Goal: Transaction & Acquisition: Download file/media

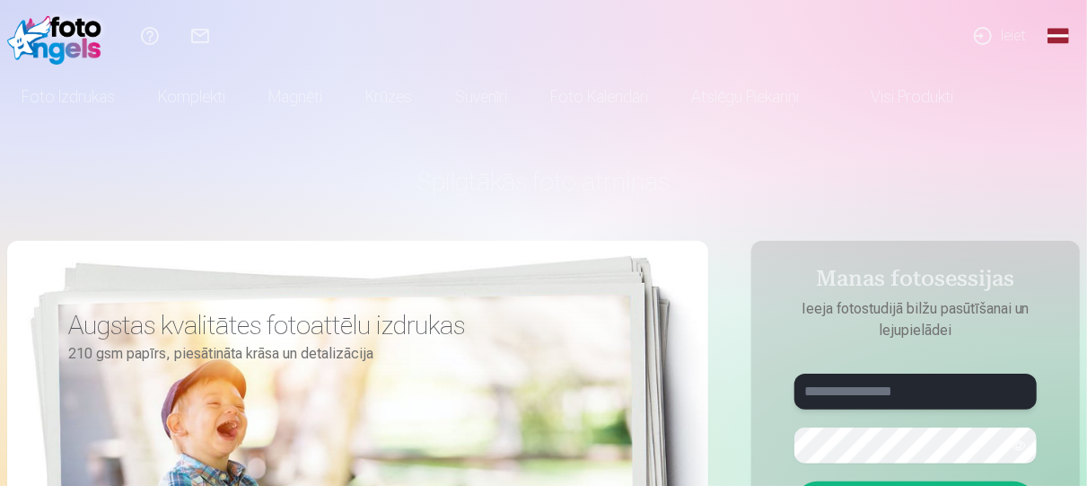
click at [884, 401] on input "text" at bounding box center [915, 391] width 242 height 36
type input "**********"
click at [1012, 446] on button "button" at bounding box center [1019, 445] width 34 height 34
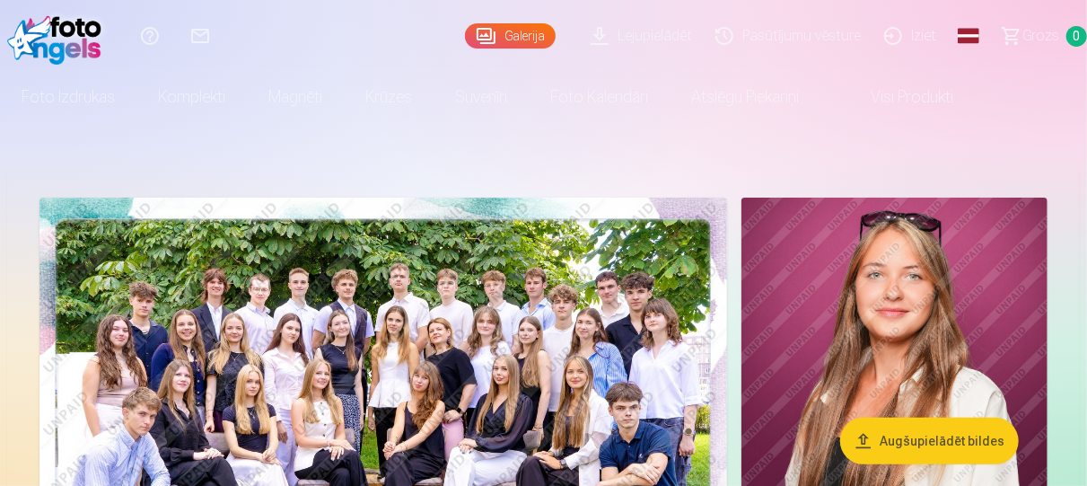
click at [460, 318] on img at bounding box center [383, 426] width 688 height 459
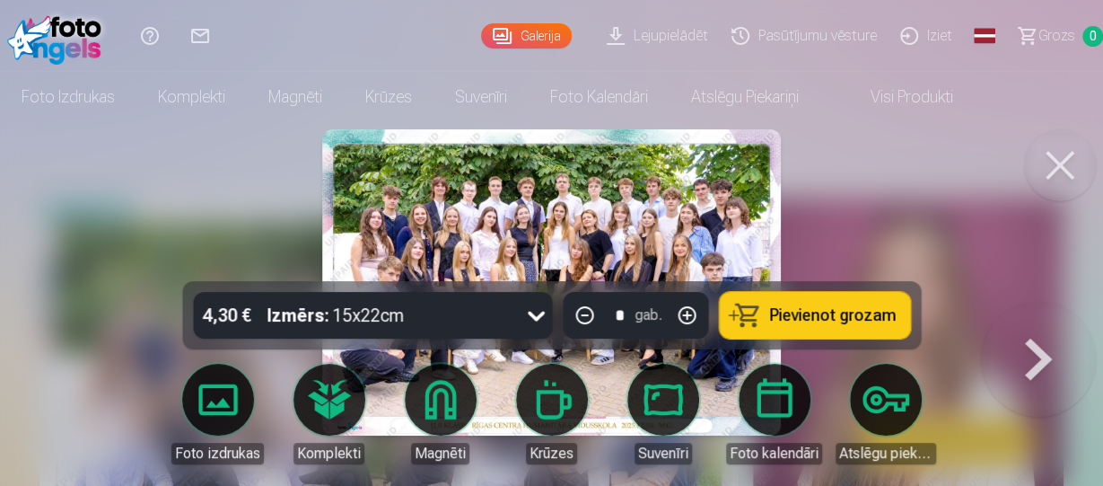
click at [845, 218] on div at bounding box center [551, 243] width 1103 height 486
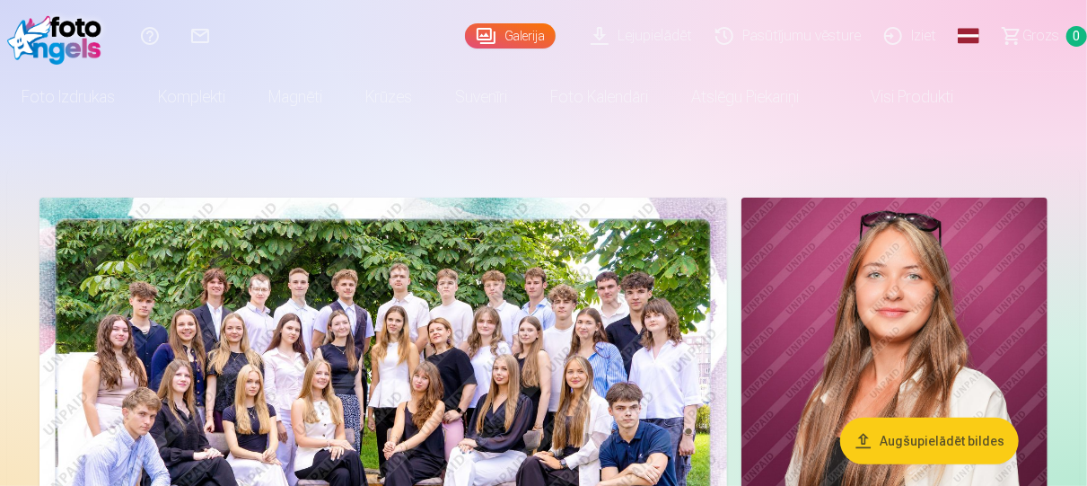
click at [585, 297] on img at bounding box center [383, 426] width 688 height 459
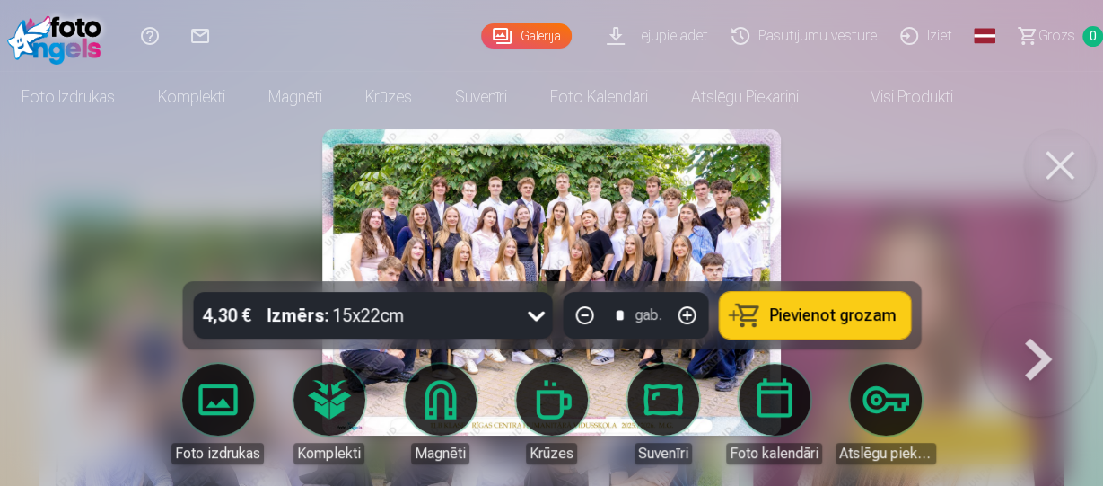
click at [952, 241] on div at bounding box center [551, 243] width 1103 height 486
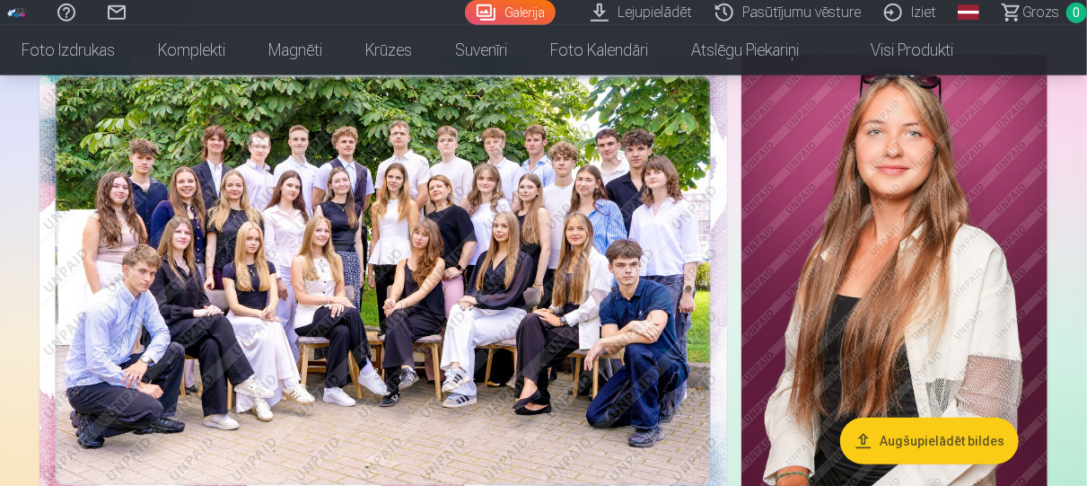
scroll to position [155, 0]
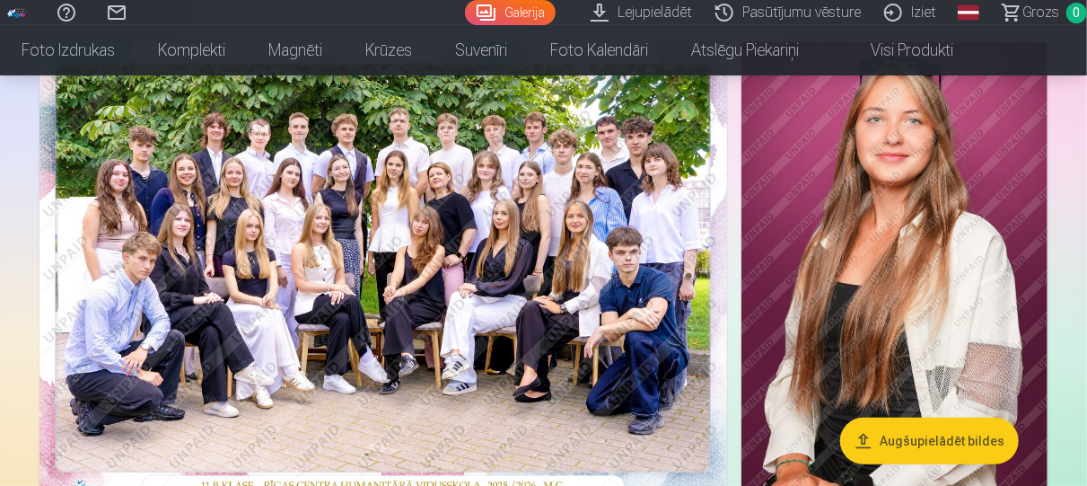
click at [936, 238] on img at bounding box center [894, 271] width 306 height 459
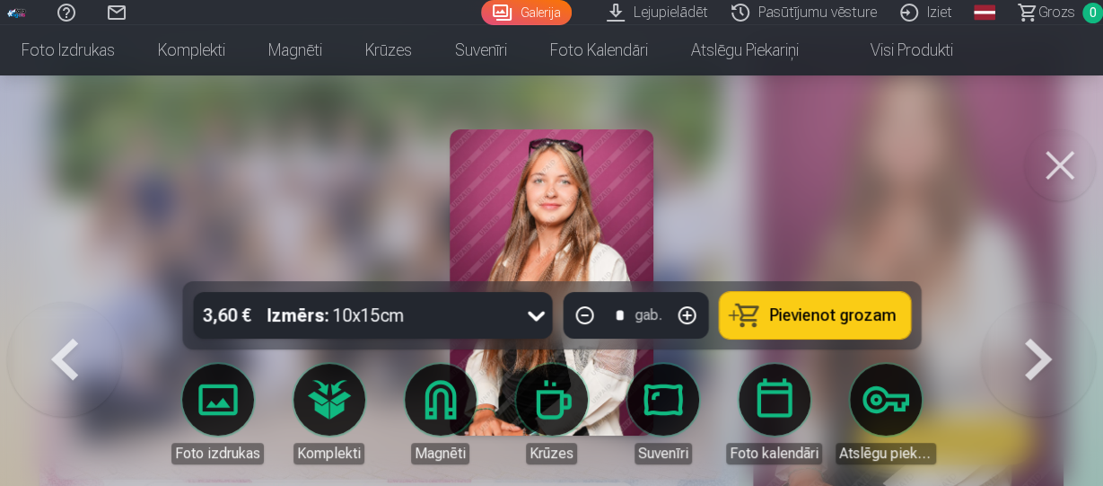
click at [1053, 157] on button at bounding box center [1060, 165] width 72 height 72
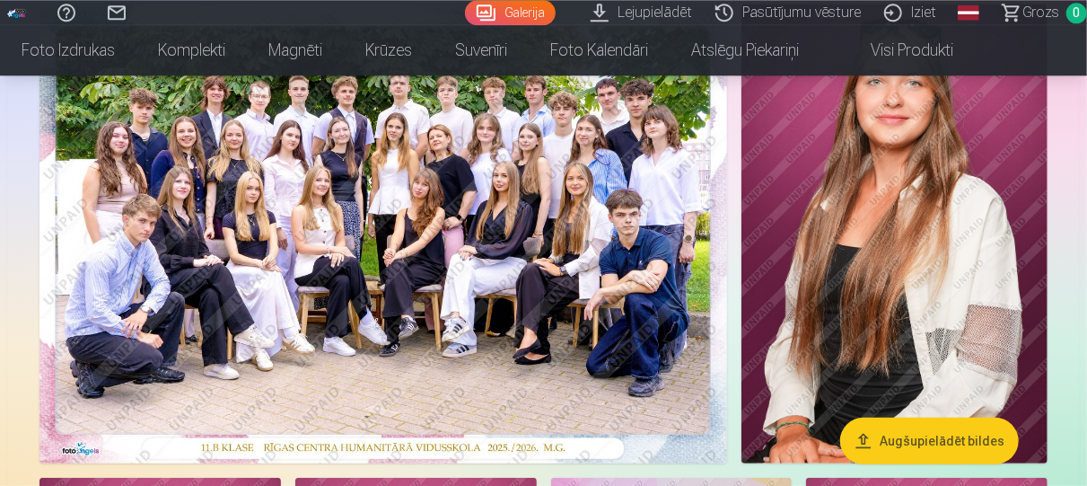
scroll to position [217, 0]
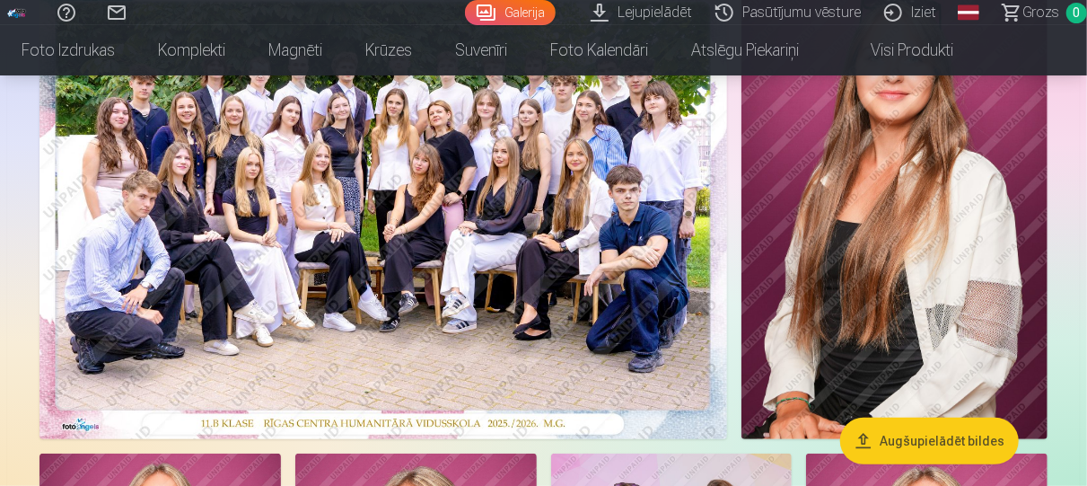
click at [952, 153] on img at bounding box center [894, 209] width 306 height 459
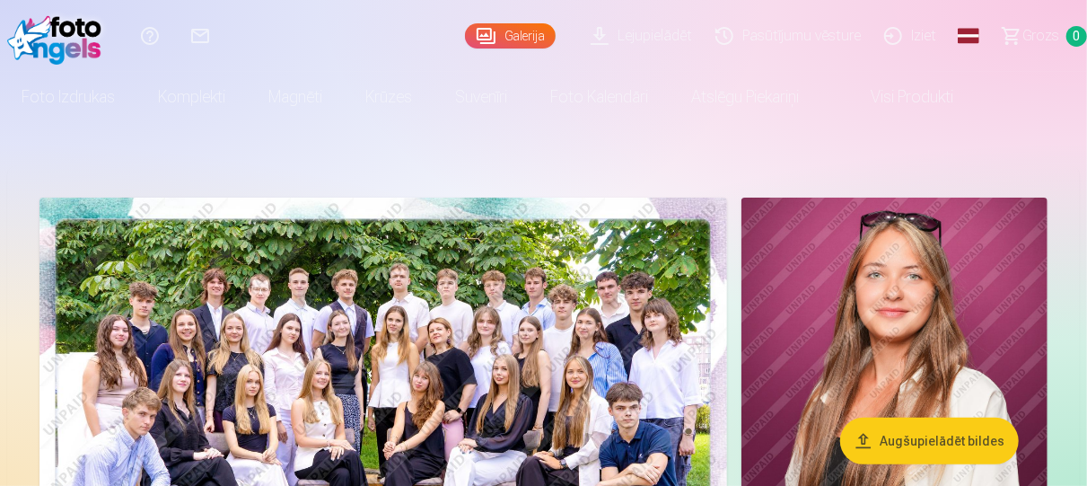
click at [640, 23] on link "Lejupielādēt" at bounding box center [644, 36] width 125 height 72
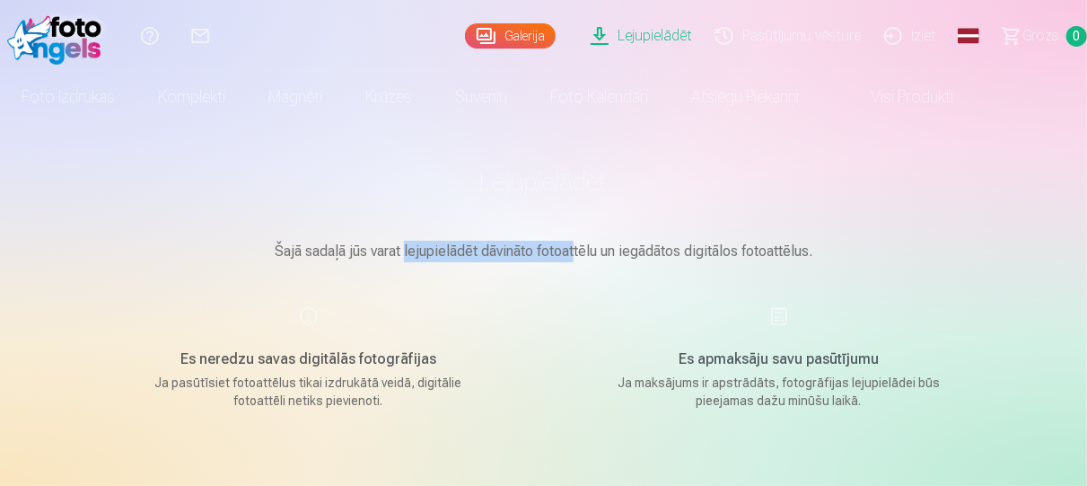
drag, startPoint x: 407, startPoint y: 248, endPoint x: 576, endPoint y: 270, distance: 170.2
click at [576, 270] on main "Lejupielādēt Šajā sadaļā jūs varat lejupielādēt dāvināto fotoattēlu un iegādāto…" at bounding box center [544, 362] width 898 height 481
click at [575, 266] on main "Lejupielādēt Šajā sadaļā jūs varat lejupielādēt dāvināto fotoattēlu un iegādāto…" at bounding box center [544, 362] width 898 height 481
drag, startPoint x: 567, startPoint y: 249, endPoint x: 611, endPoint y: 255, distance: 44.4
click at [603, 255] on p "Šajā sadaļā jūs varat lejupielādēt dāvināto fotoattēlu un iegādātos digitālos f…" at bounding box center [544, 252] width 898 height 22
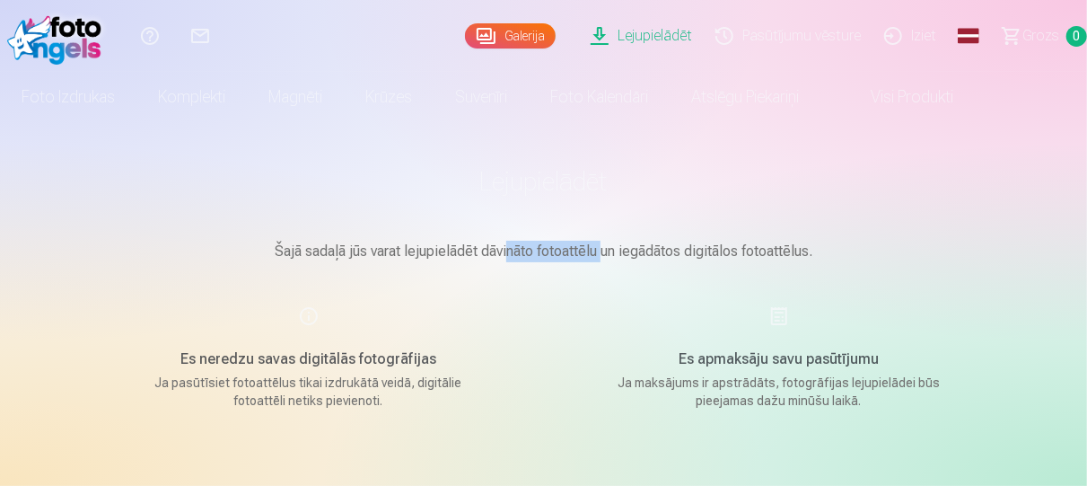
click at [612, 255] on p "Šajā sadaļā jūs varat lejupielādēt dāvināto fotoattēlu un iegādātos digitālos f…" at bounding box center [544, 252] width 898 height 22
click at [532, 28] on link "Galerija" at bounding box center [510, 35] width 91 height 25
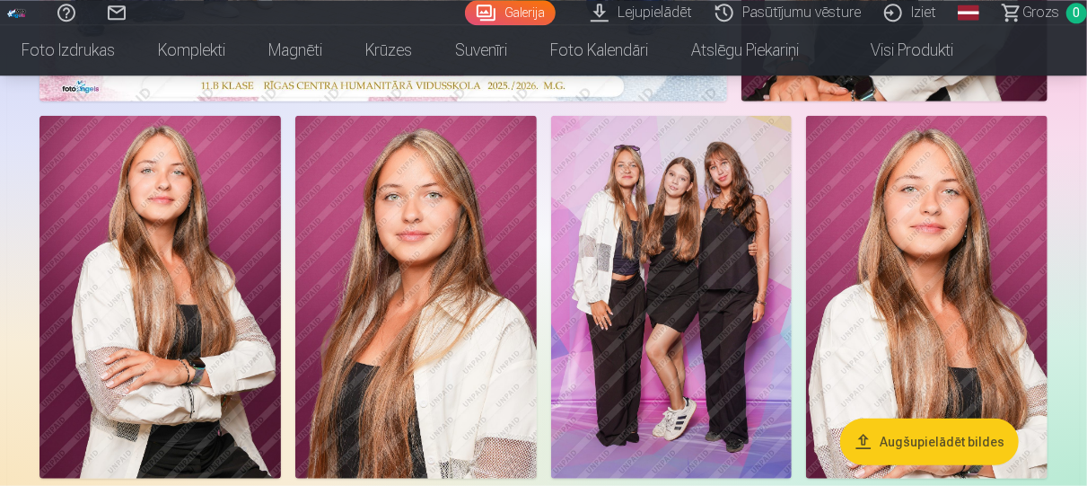
scroll to position [560, 0]
